Goal: Communication & Community: Ask a question

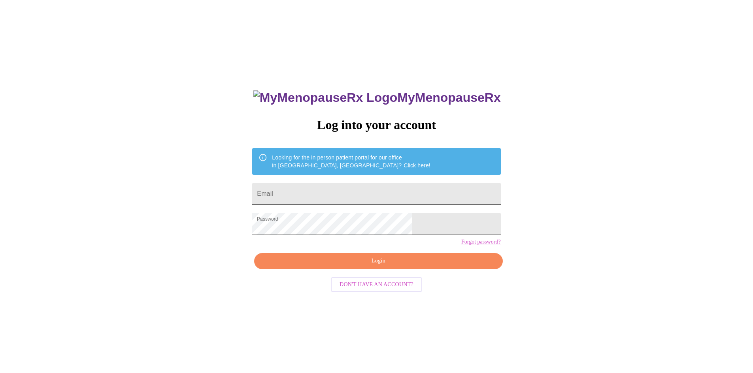
click at [354, 193] on input "Email" at bounding box center [376, 194] width 248 height 22
type input "[EMAIL_ADDRESS][DOMAIN_NAME]"
click at [377, 266] on span "Login" at bounding box center [378, 261] width 230 height 10
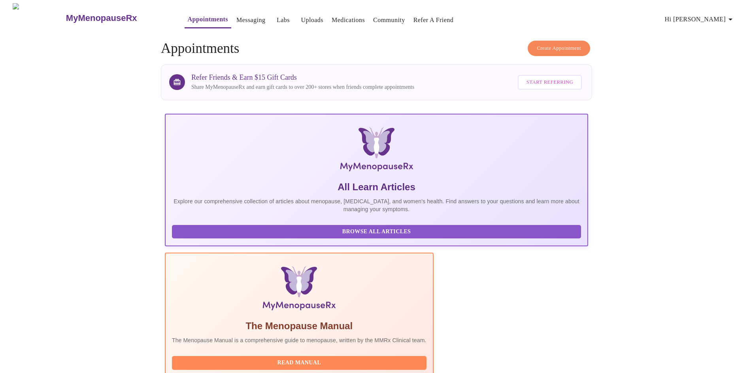
click at [277, 19] on link "Labs" at bounding box center [283, 20] width 13 height 11
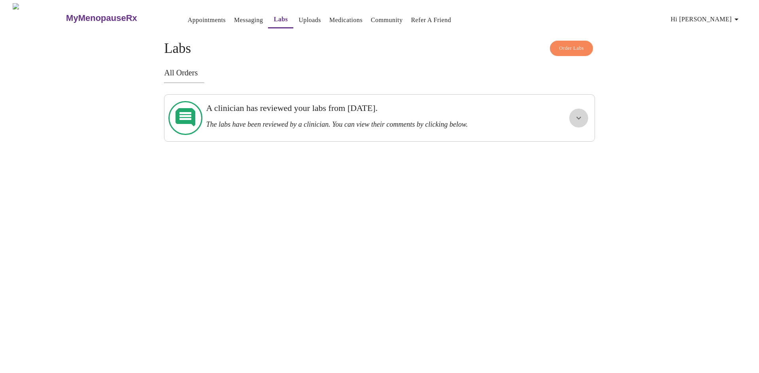
click at [582, 118] on icon "show more" at bounding box center [578, 117] width 9 height 9
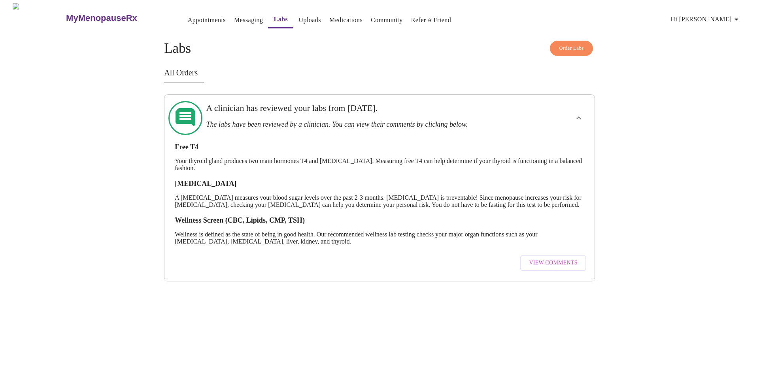
click at [557, 262] on span "View Comments" at bounding box center [553, 263] width 48 height 10
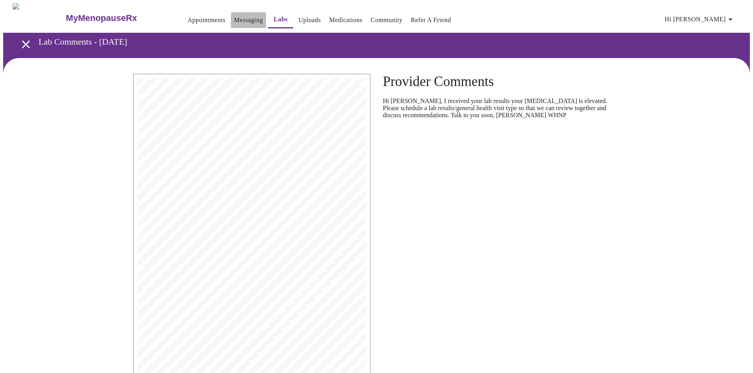
click at [234, 18] on link "Messaging" at bounding box center [248, 20] width 29 height 11
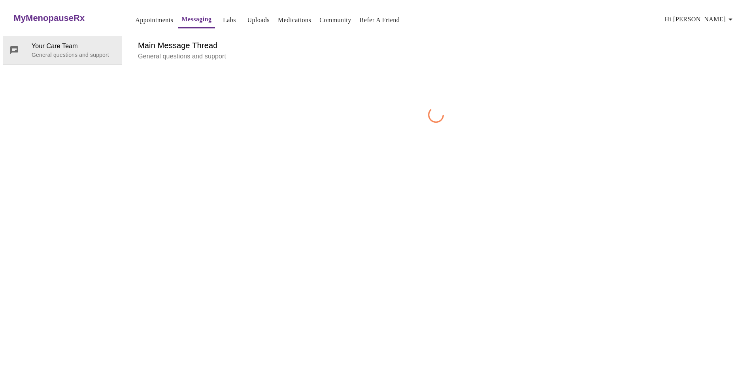
scroll to position [30, 0]
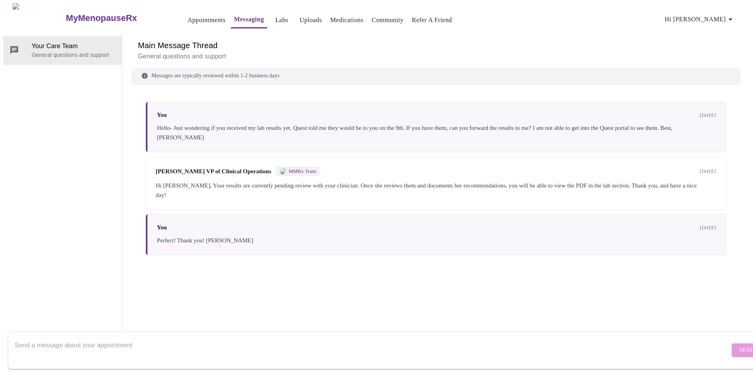
click at [131, 336] on div at bounding box center [372, 351] width 715 height 30
drag, startPoint x: 208, startPoint y: 338, endPoint x: 233, endPoint y: 342, distance: 24.8
click at [208, 338] on textarea "Hello I scheduled the appointment. Soonest you had was [DATE]. Am i still good …" at bounding box center [372, 350] width 715 height 25
drag, startPoint x: 419, startPoint y: 339, endPoint x: 441, endPoint y: 337, distance: 21.9
click at [421, 339] on textarea "Hello I scheduled the appointment. Soonest you had was [DATE]. Am i still good …" at bounding box center [372, 350] width 715 height 25
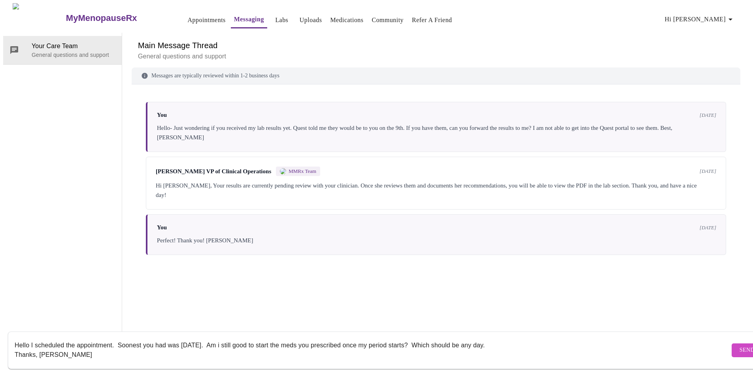
type textarea "Hello I scheduled the appointment. Soonest you had was [DATE]. Am i still good …"
click at [739, 346] on span "Send" at bounding box center [746, 351] width 15 height 10
